Goal: Find specific page/section: Find specific page/section

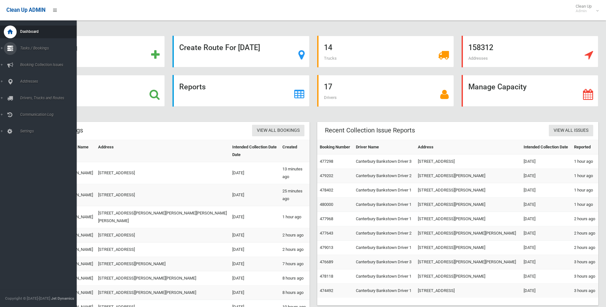
click at [9, 48] on icon at bounding box center [10, 48] width 6 height 13
click at [31, 94] on span "Search" at bounding box center [47, 95] width 58 height 4
click at [12, 83] on icon at bounding box center [10, 81] width 6 height 13
click at [20, 90] on link "All Addresses" at bounding box center [40, 92] width 81 height 9
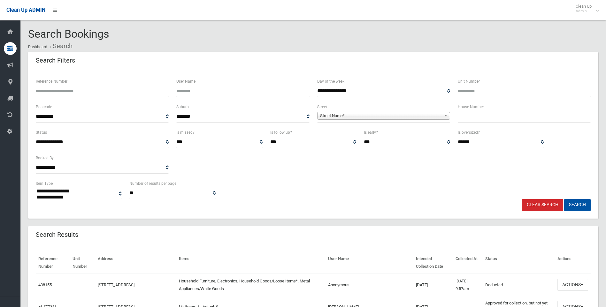
select select
